Goal: Task Accomplishment & Management: Use online tool/utility

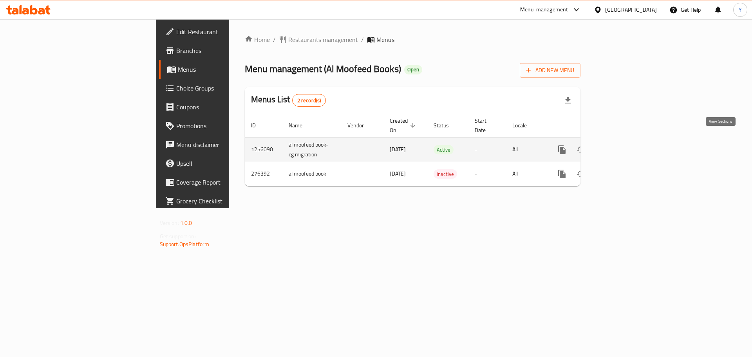
click at [623, 145] on icon "enhanced table" at bounding box center [618, 149] width 9 height 9
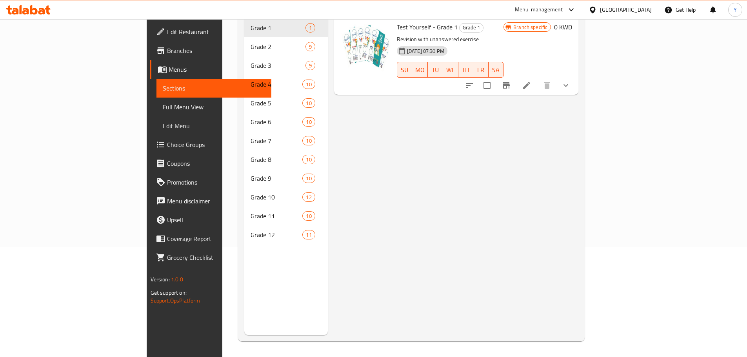
scroll to position [110, 0]
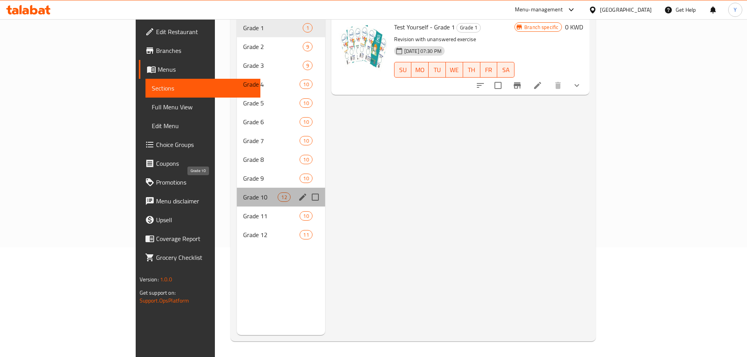
click at [243, 192] on span "Grade 10" at bounding box center [260, 196] width 35 height 9
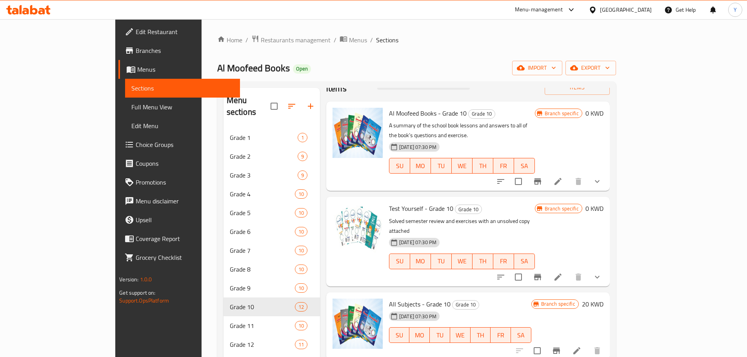
scroll to position [24, 0]
click at [602, 176] on icon "show more" at bounding box center [596, 180] width 9 height 9
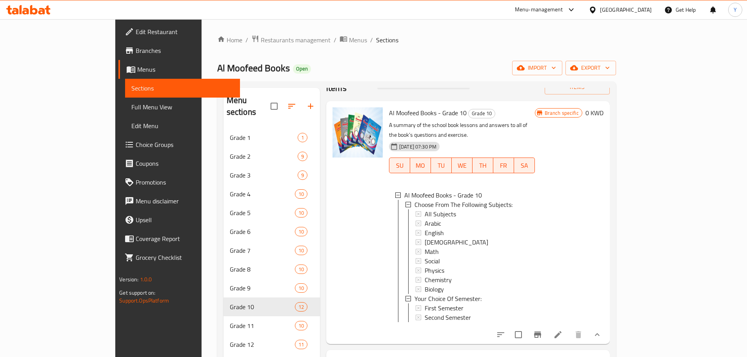
scroll to position [1, 0]
click at [606, 328] on div at bounding box center [548, 334] width 115 height 19
click at [569, 328] on li at bounding box center [558, 335] width 22 height 14
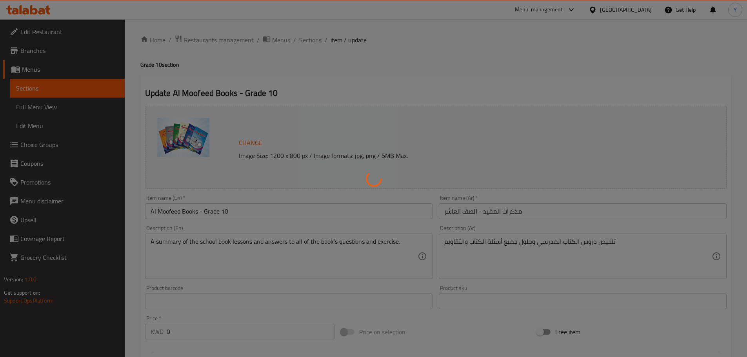
type input "اختر من المواد التالية:"
type input "1"
type input "9"
type input "إختيارك من الفصل الدراسي:"
type input "1"
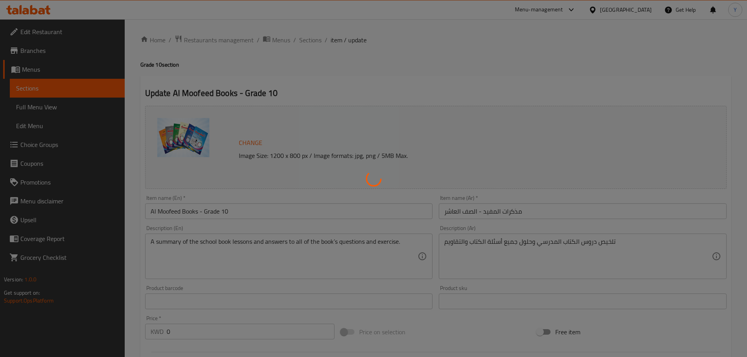
type input "1"
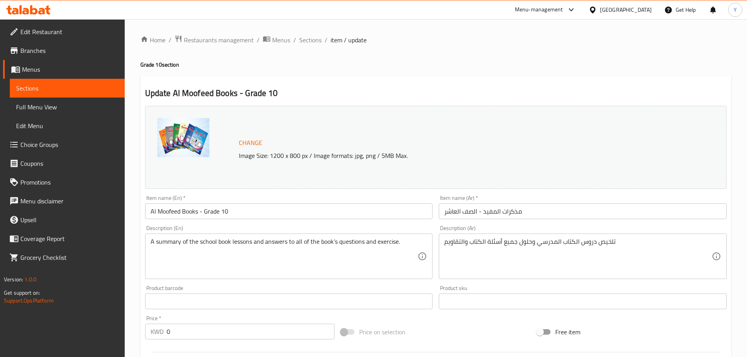
scroll to position [253, 0]
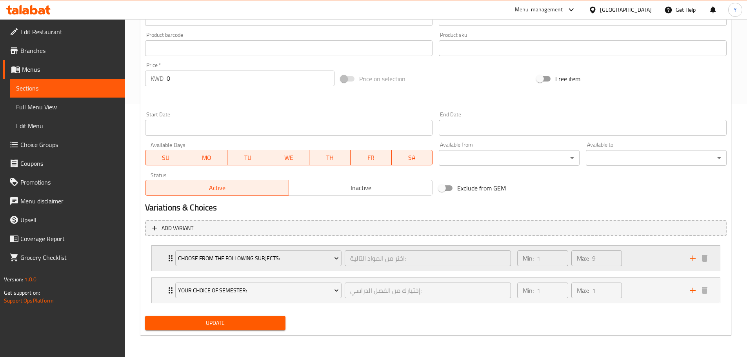
click at [163, 259] on div "Choose From The Following Subjects: اختر من المواد التالية: ​ Min: 1 ​ Max: 9 ​" at bounding box center [436, 258] width 568 height 25
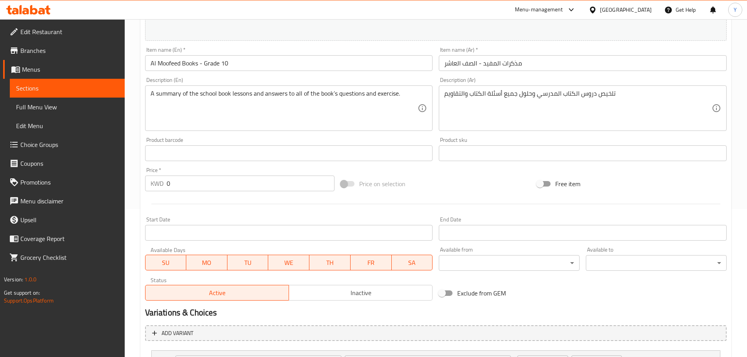
scroll to position [94, 0]
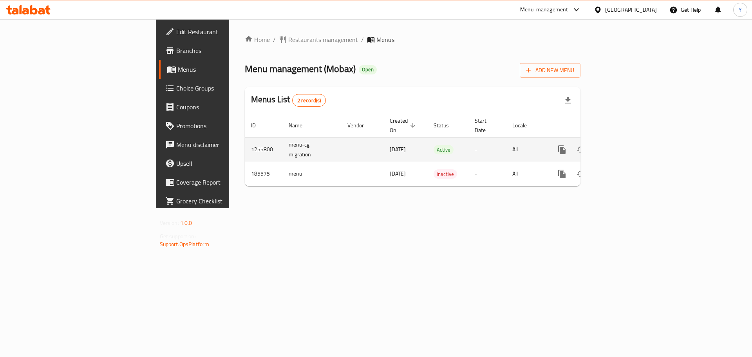
click at [622, 146] on icon "enhanced table" at bounding box center [618, 149] width 7 height 7
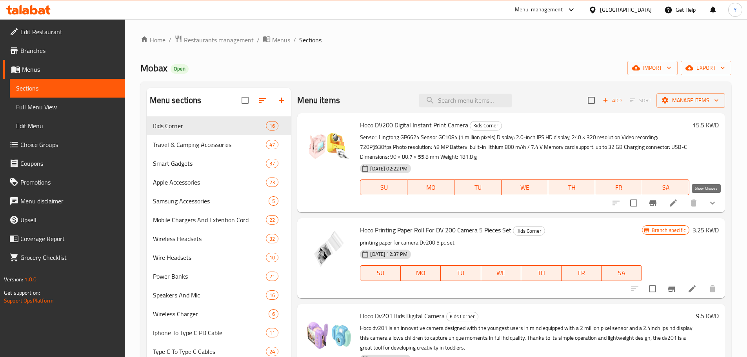
click at [707, 204] on icon "show more" at bounding box center [711, 202] width 9 height 9
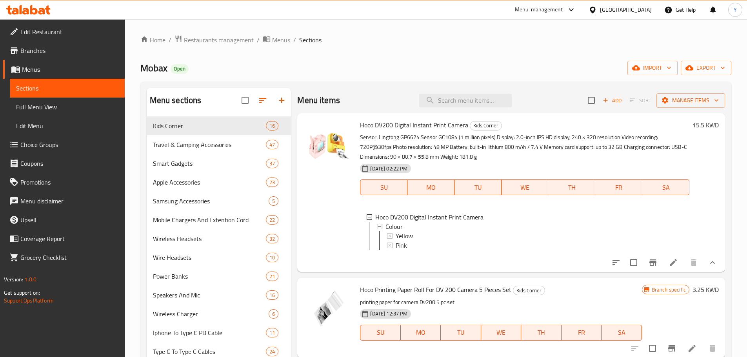
click at [482, 149] on p "Sensor: Lingtong GP6624 Sensor GC1084 (1 million pixels) Display: 2.0-inch IPS …" at bounding box center [524, 146] width 329 height 29
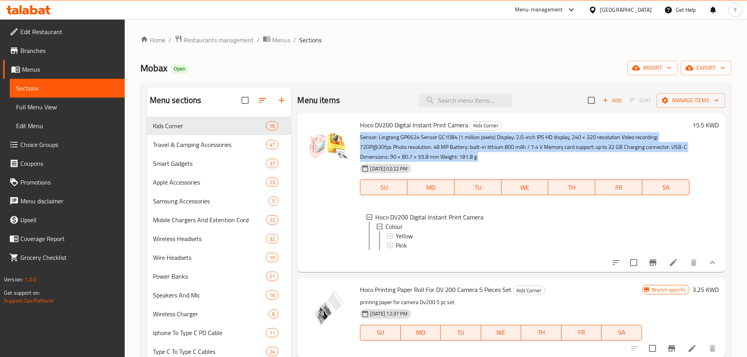
click at [482, 149] on p "Sensor: Lingtong GP6624 Sensor GC1084 (1 million pixels) Display: 2.0-inch IPS …" at bounding box center [524, 146] width 329 height 29
click at [504, 157] on p "Sensor: Lingtong GP6624 Sensor GC1084 (1 million pixels) Display: 2.0-inch IPS …" at bounding box center [524, 146] width 329 height 29
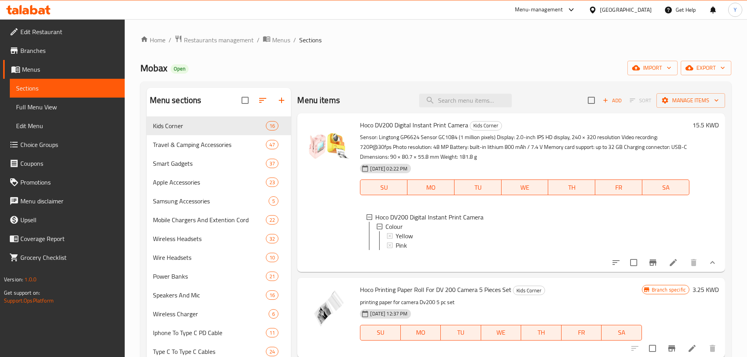
click at [449, 157] on p "Sensor: Lingtong GP6624 Sensor GC1084 (1 million pixels) Display: 2.0-inch IPS …" at bounding box center [524, 146] width 329 height 29
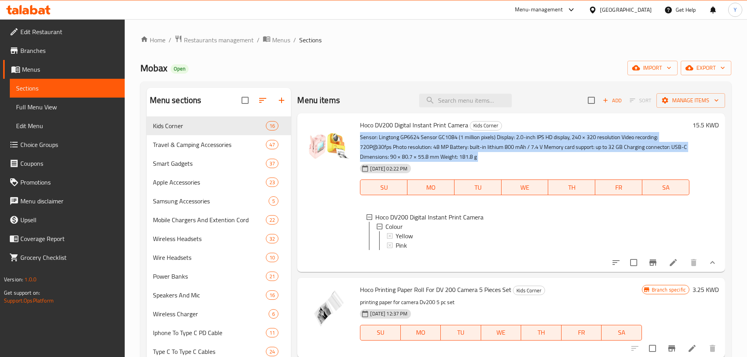
click at [449, 157] on p "Sensor: Lingtong GP6624 Sensor GC1084 (1 million pixels) Display: 2.0-inch IPS …" at bounding box center [524, 146] width 329 height 29
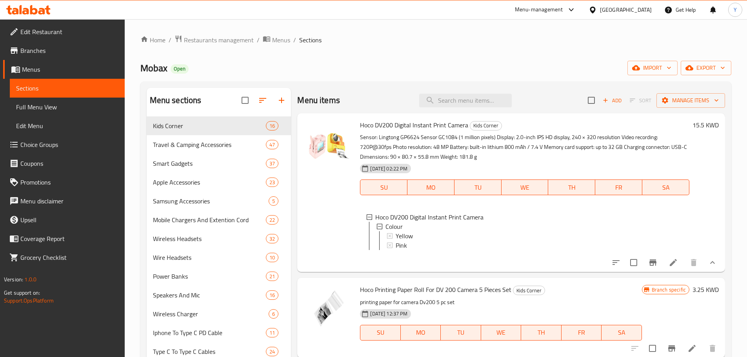
click at [716, 64] on span "export" at bounding box center [706, 68] width 38 height 10
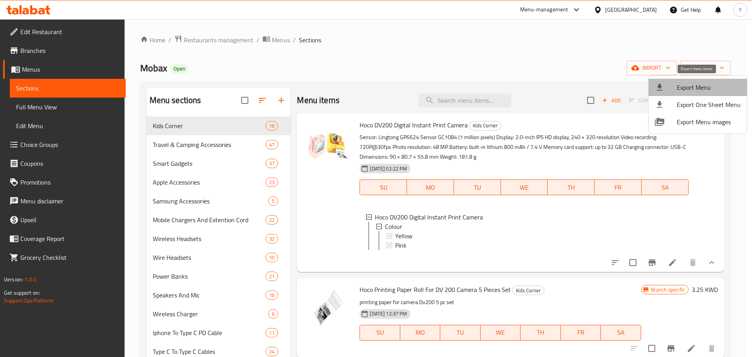
click at [700, 81] on li "Export Menu" at bounding box center [698, 87] width 98 height 17
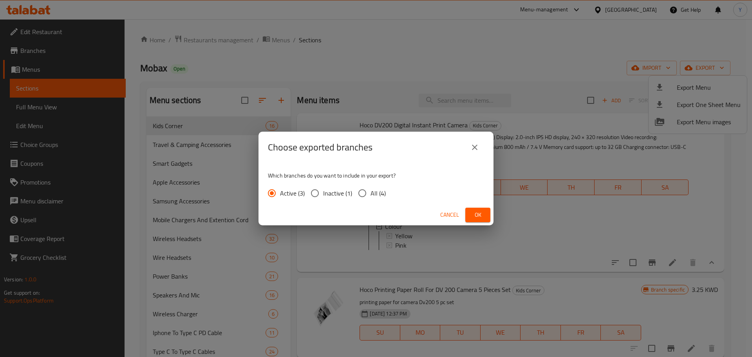
click at [479, 214] on span "Ok" at bounding box center [478, 215] width 13 height 10
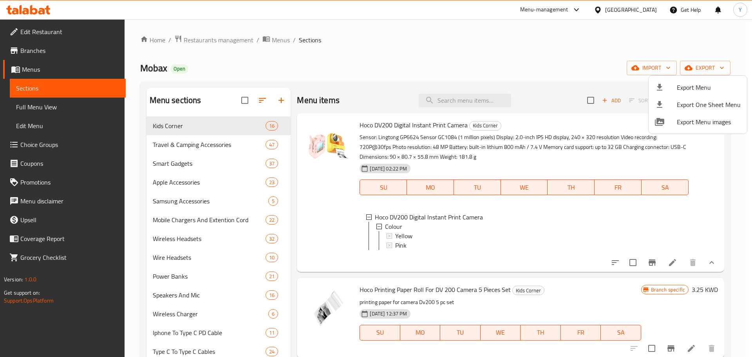
click at [532, 71] on div at bounding box center [376, 178] width 752 height 357
